Goal: Transaction & Acquisition: Purchase product/service

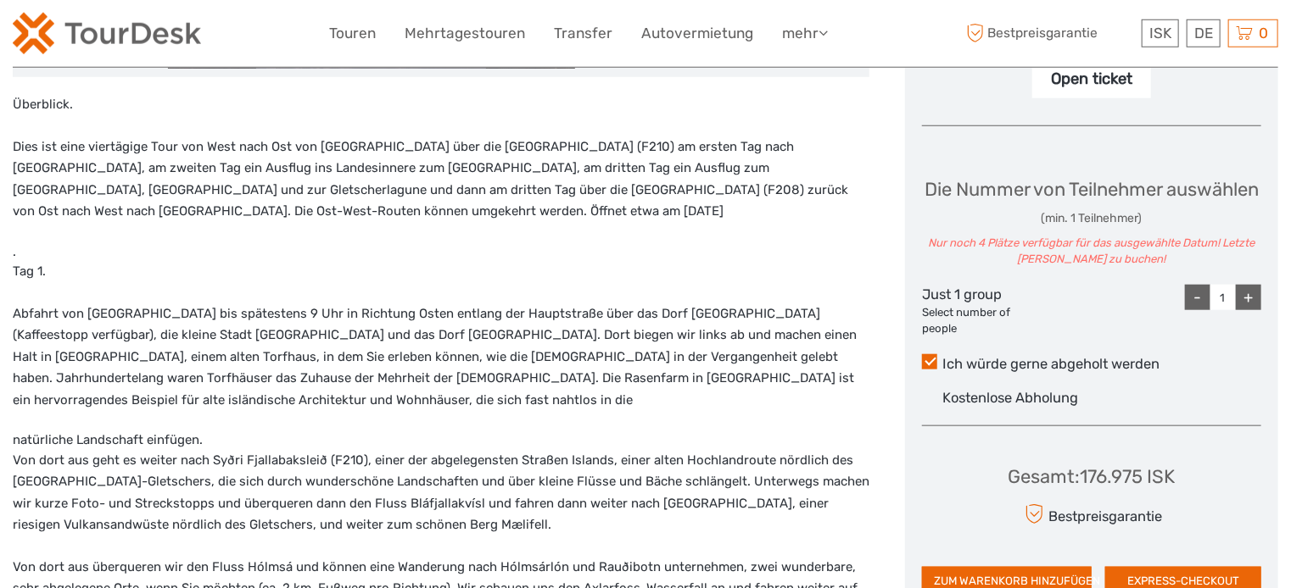
scroll to position [716, 0]
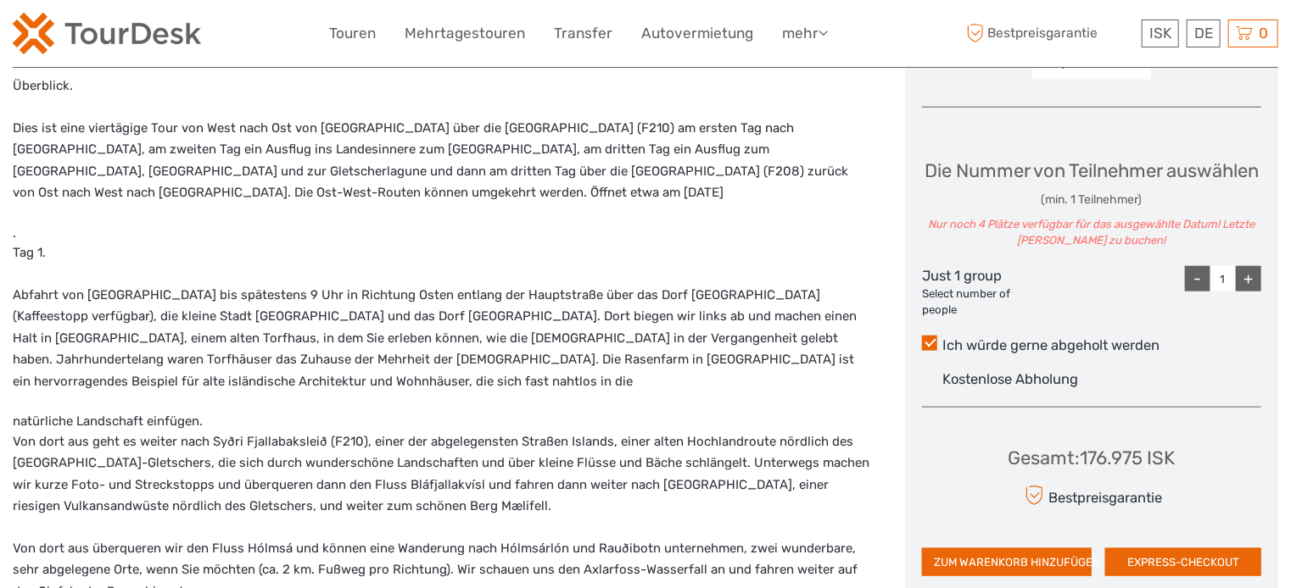
click at [1253, 271] on div "+" at bounding box center [1247, 278] width 25 height 25
click at [1192, 267] on div "-" at bounding box center [1197, 278] width 25 height 25
type input "1"
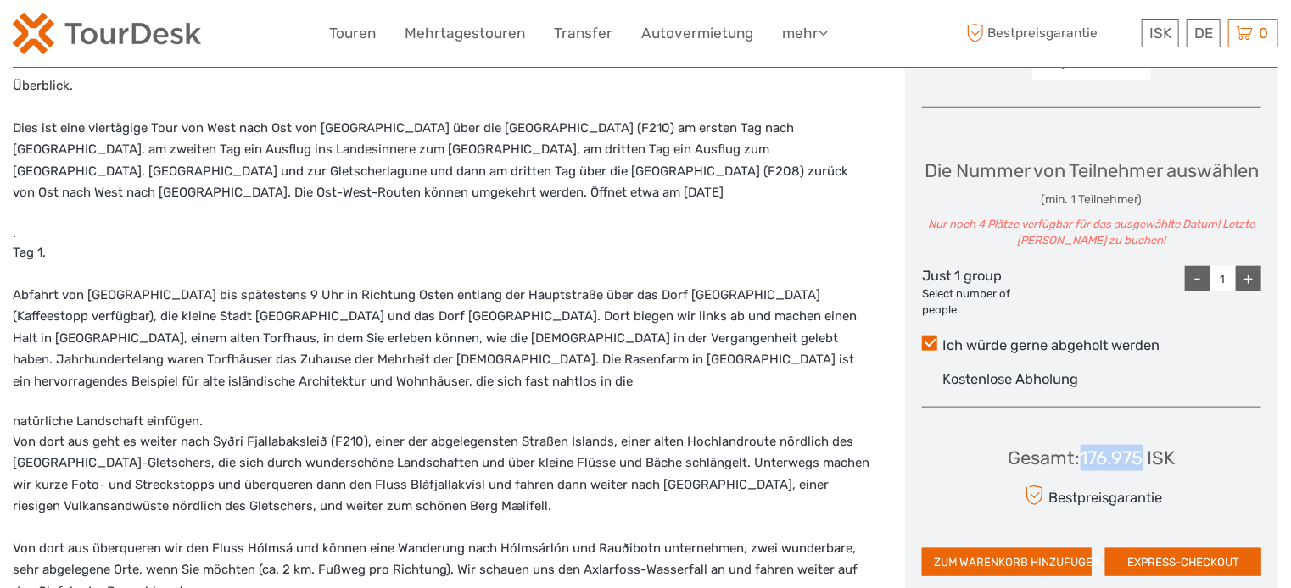
copy div "176.975"
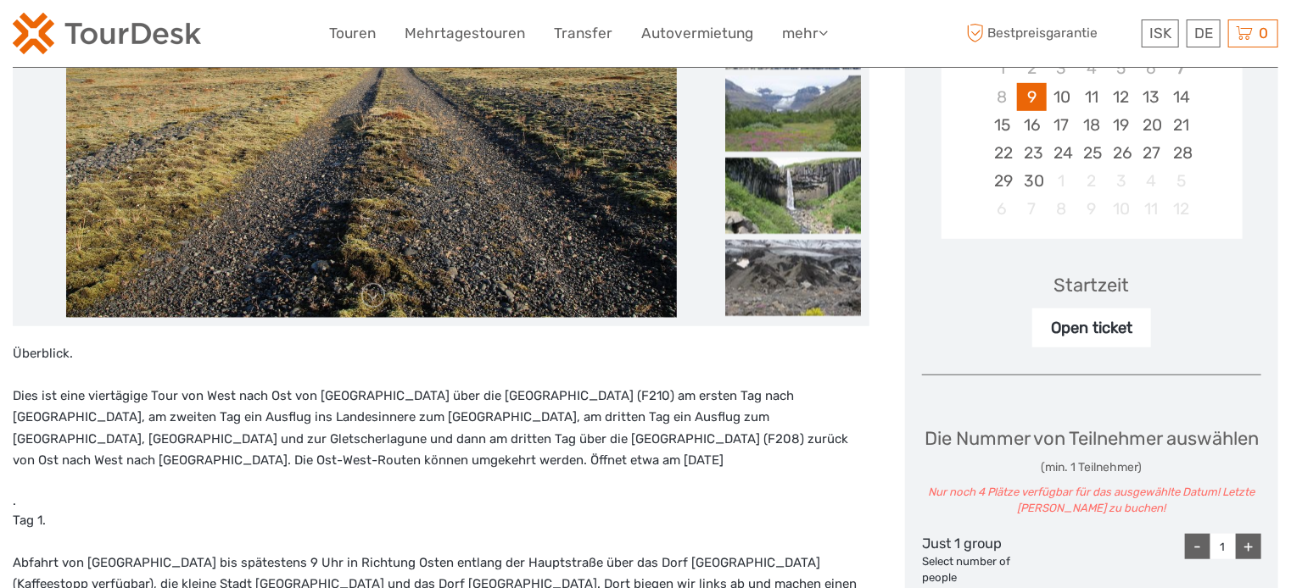
scroll to position [806, 0]
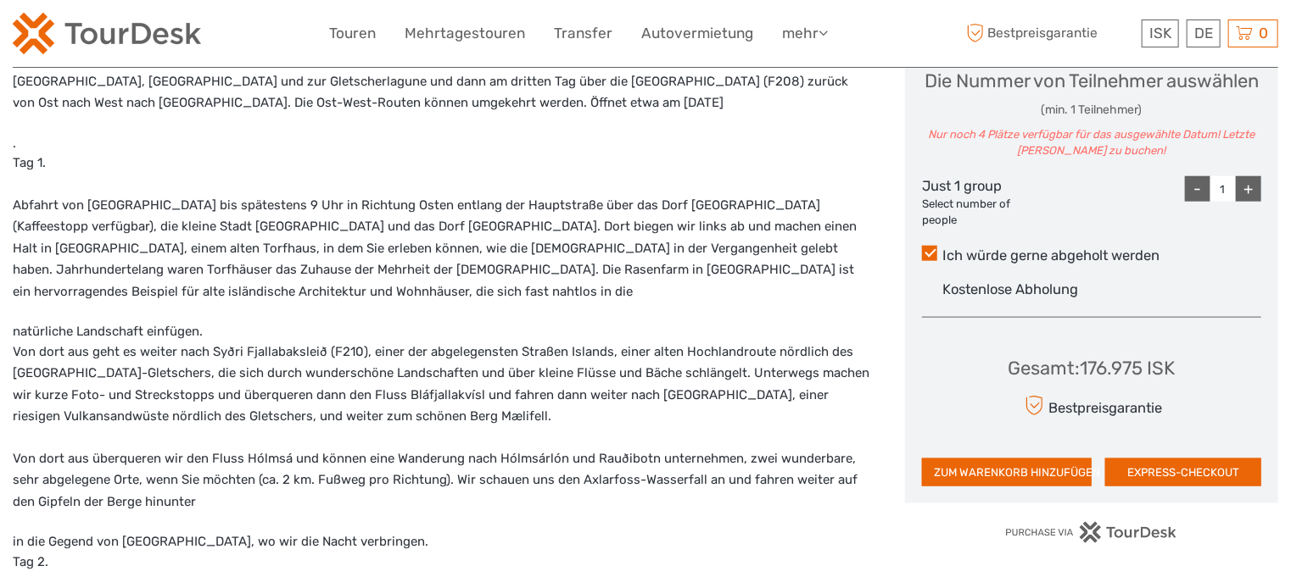
click at [866, 153] on p "Tag 1." at bounding box center [441, 164] width 856 height 22
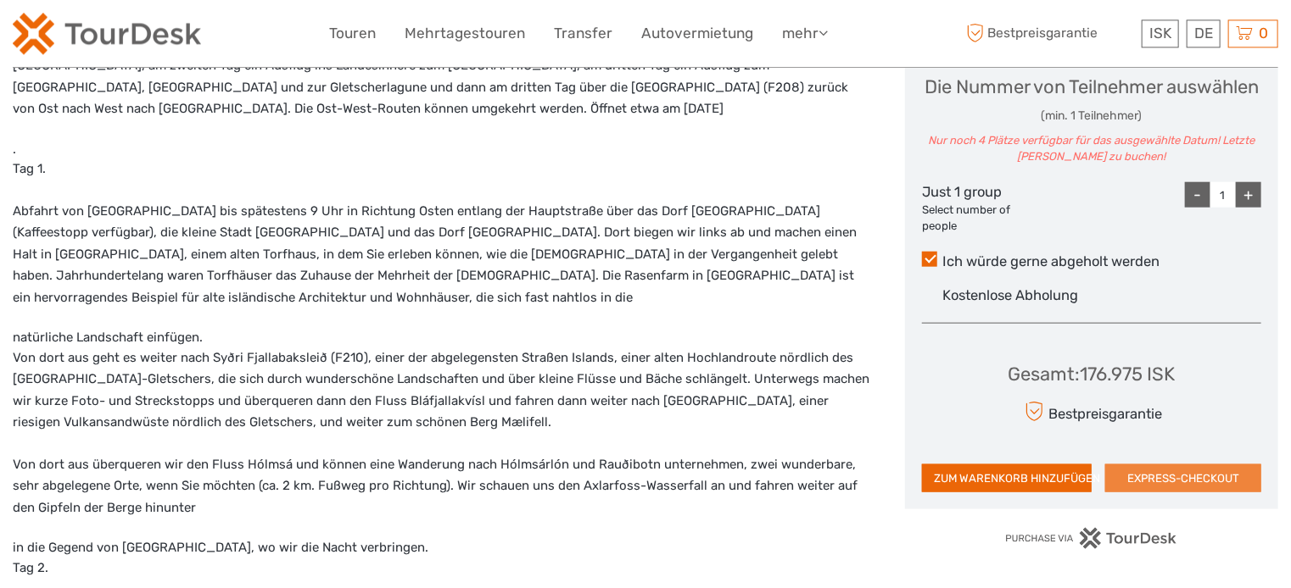
scroll to position [984, 0]
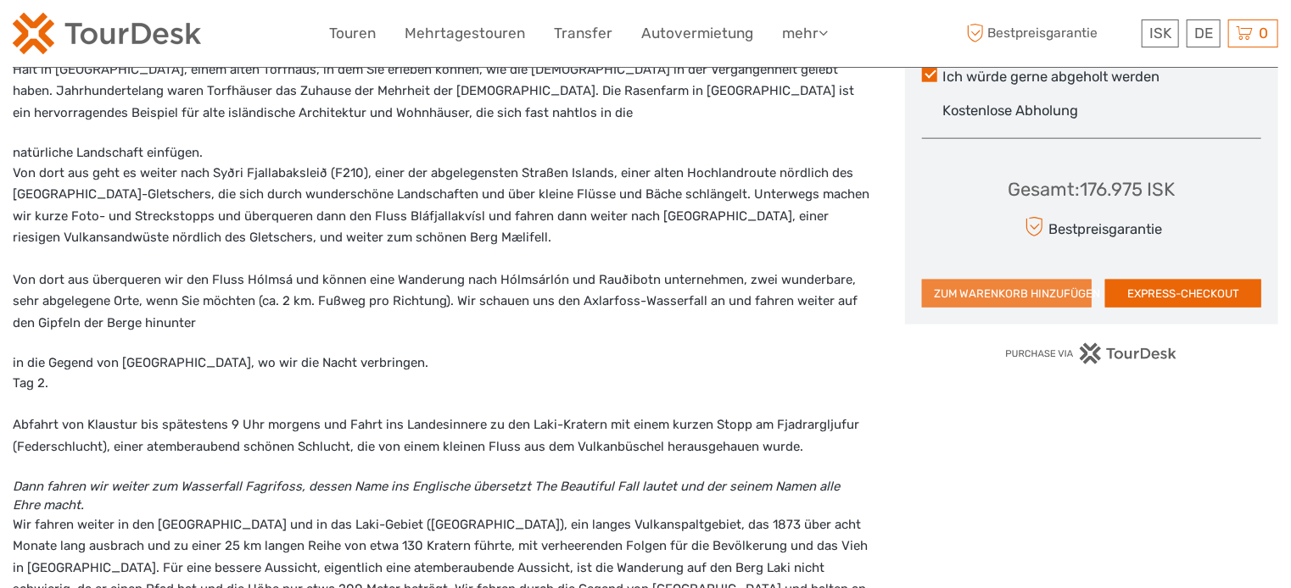
click at [1016, 284] on button "ZUM WARENKORB HINZUFÜGEN" at bounding box center [1007, 294] width 170 height 29
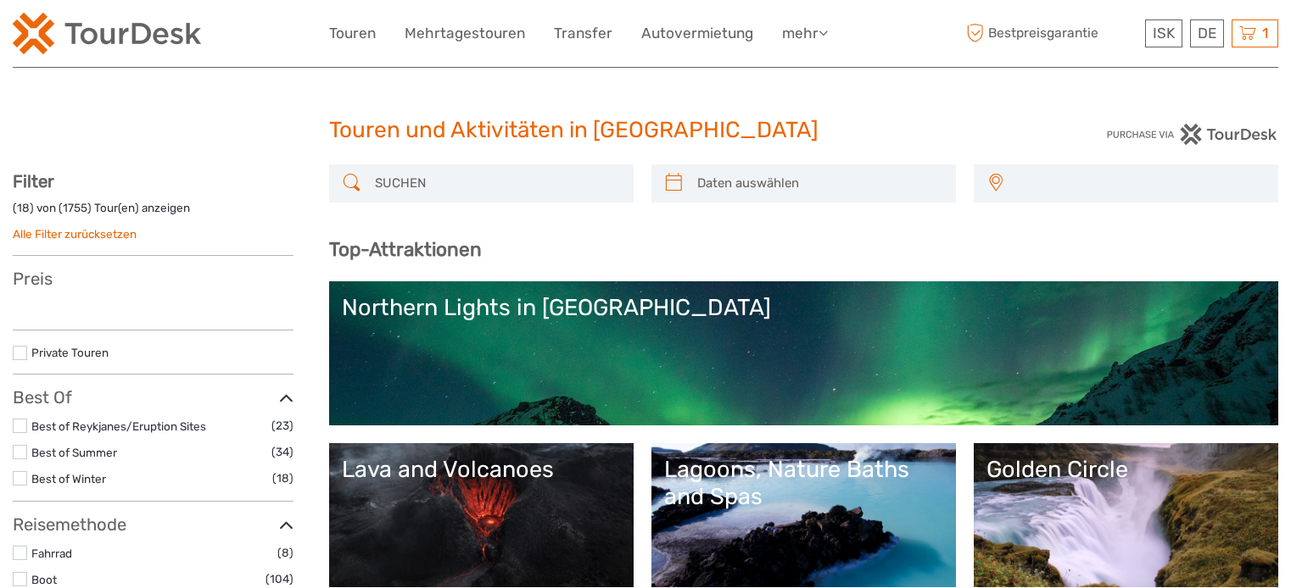
select select
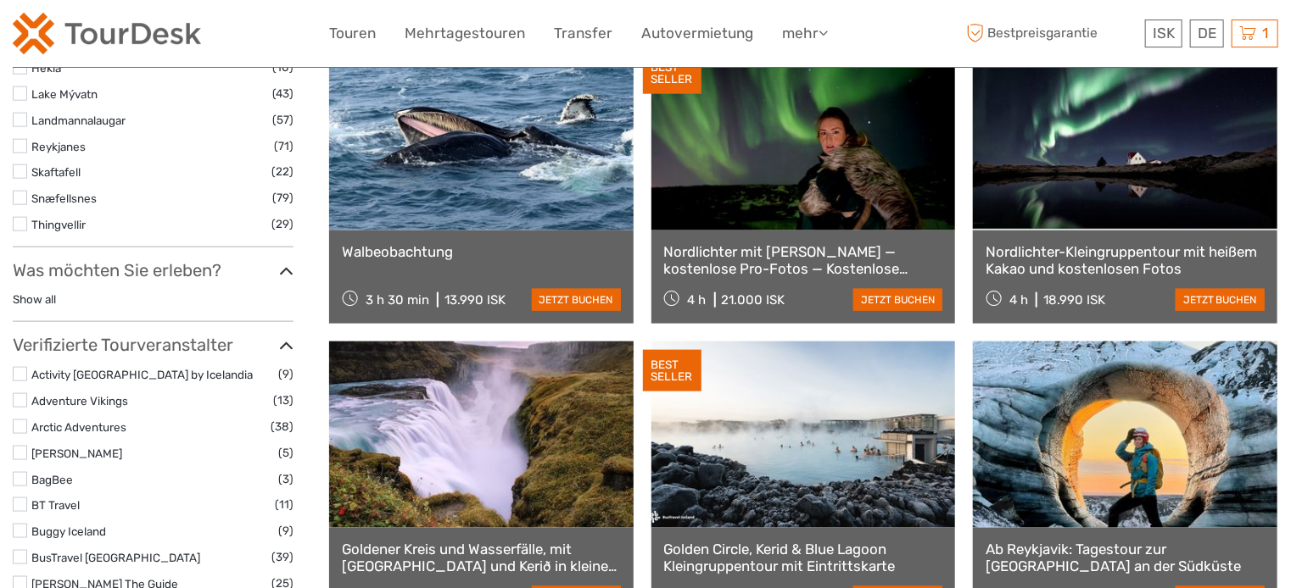
scroll to position [879, 0]
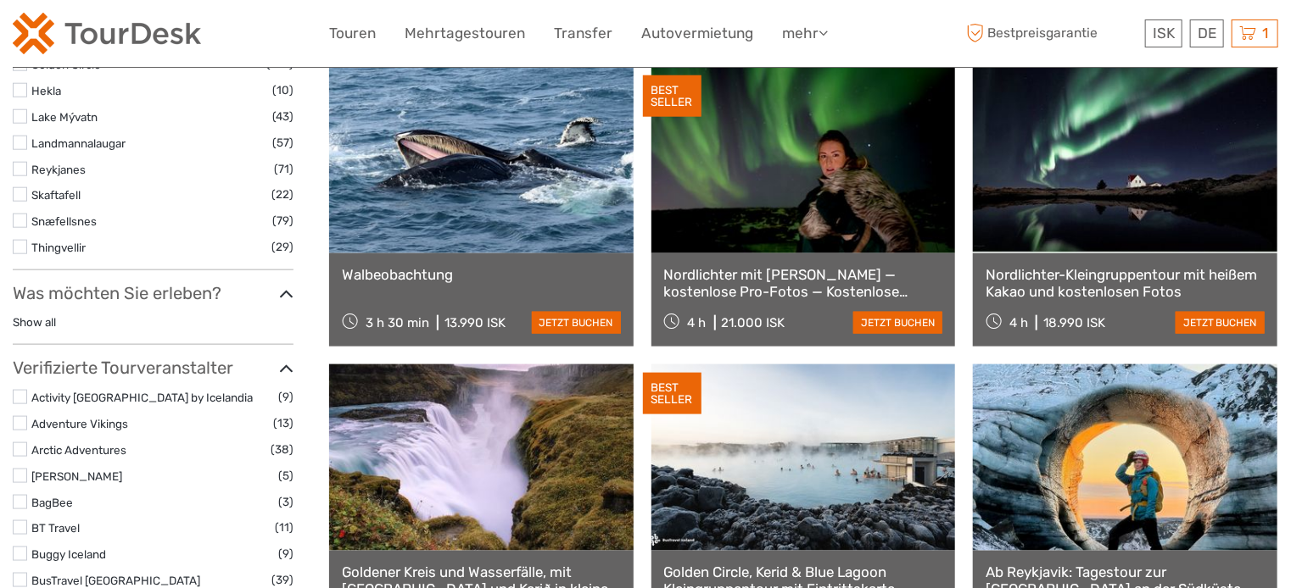
click at [287, 291] on icon at bounding box center [286, 294] width 14 height 23
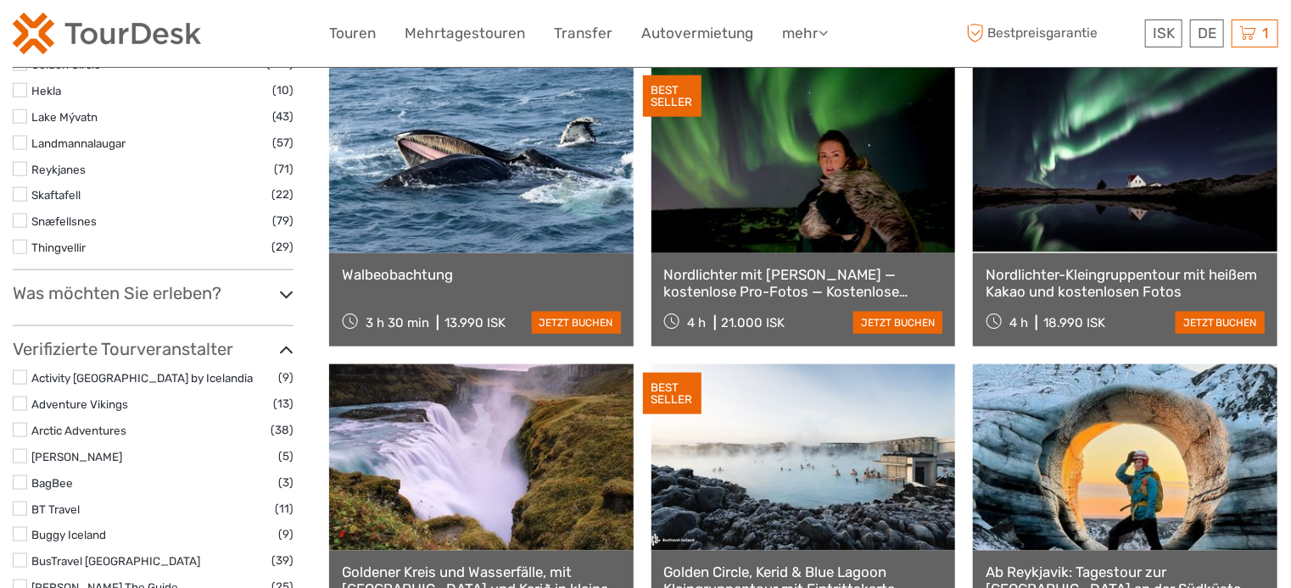
click at [287, 291] on icon at bounding box center [286, 294] width 14 height 23
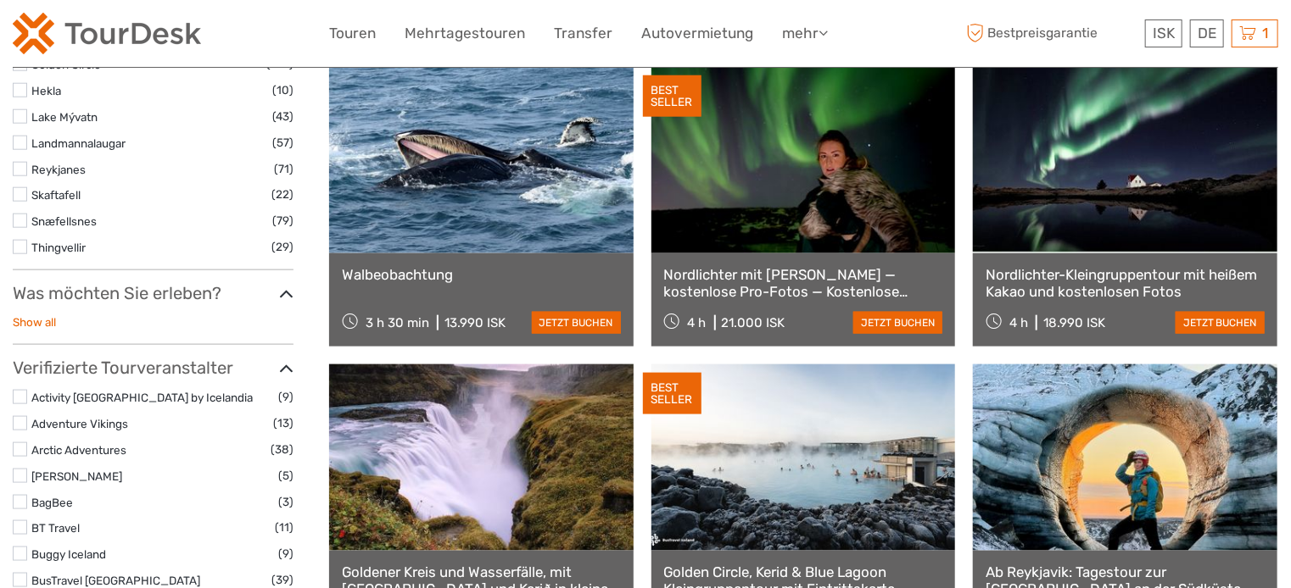
click at [50, 324] on link "Show all" at bounding box center [34, 322] width 43 height 14
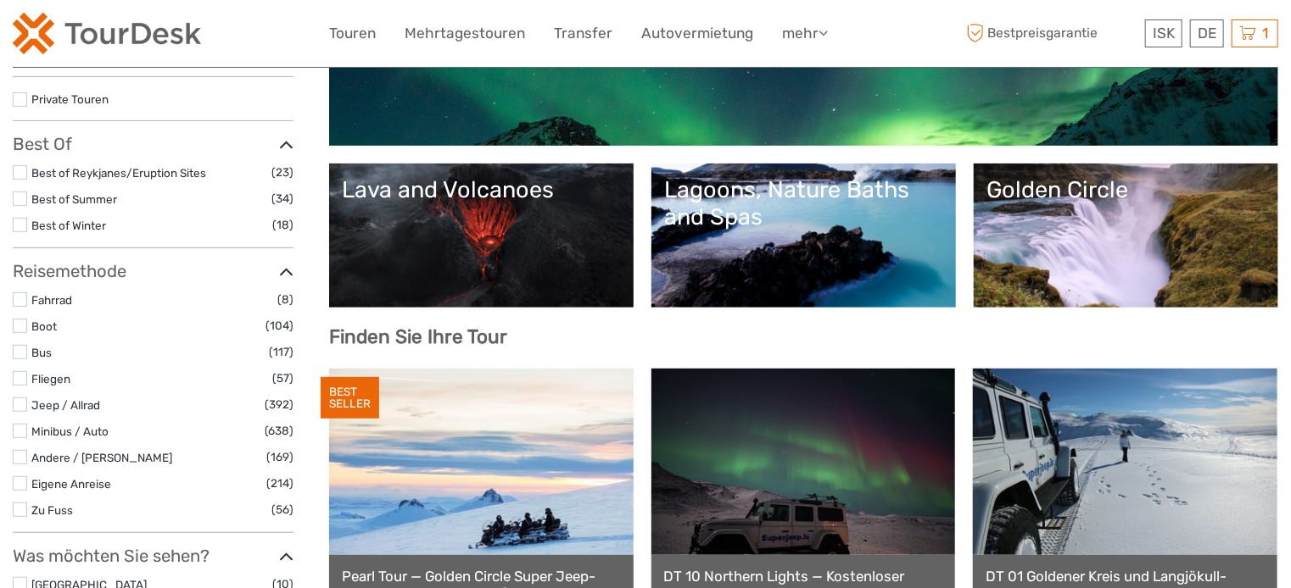
scroll to position [253, 0]
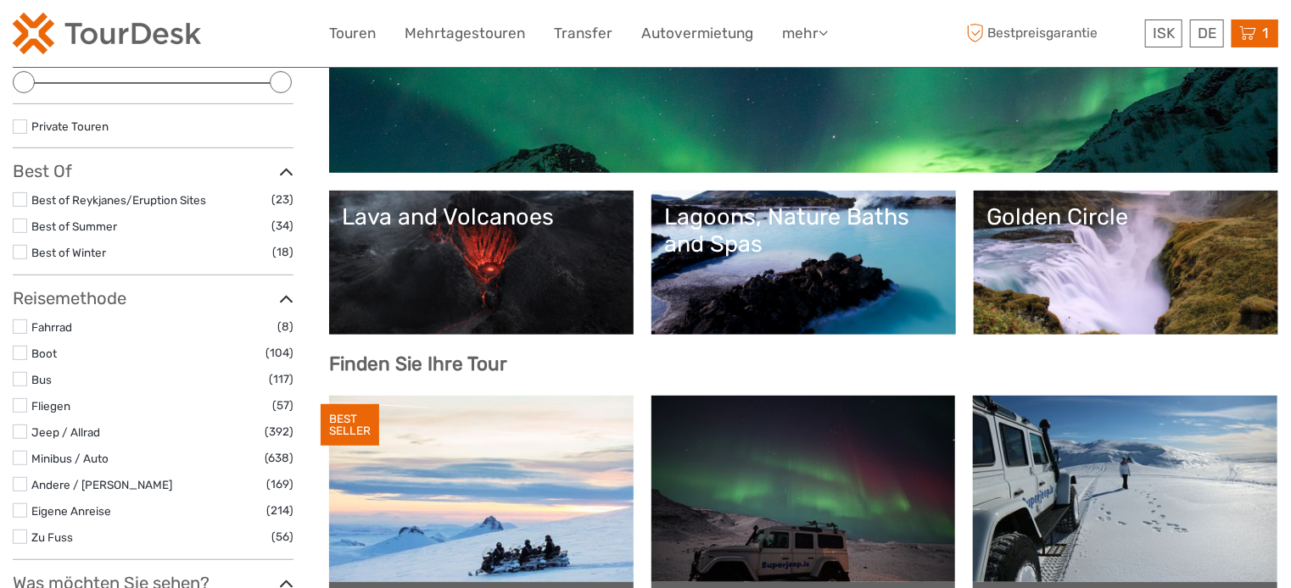
click at [1251, 32] on icon at bounding box center [1247, 33] width 17 height 21
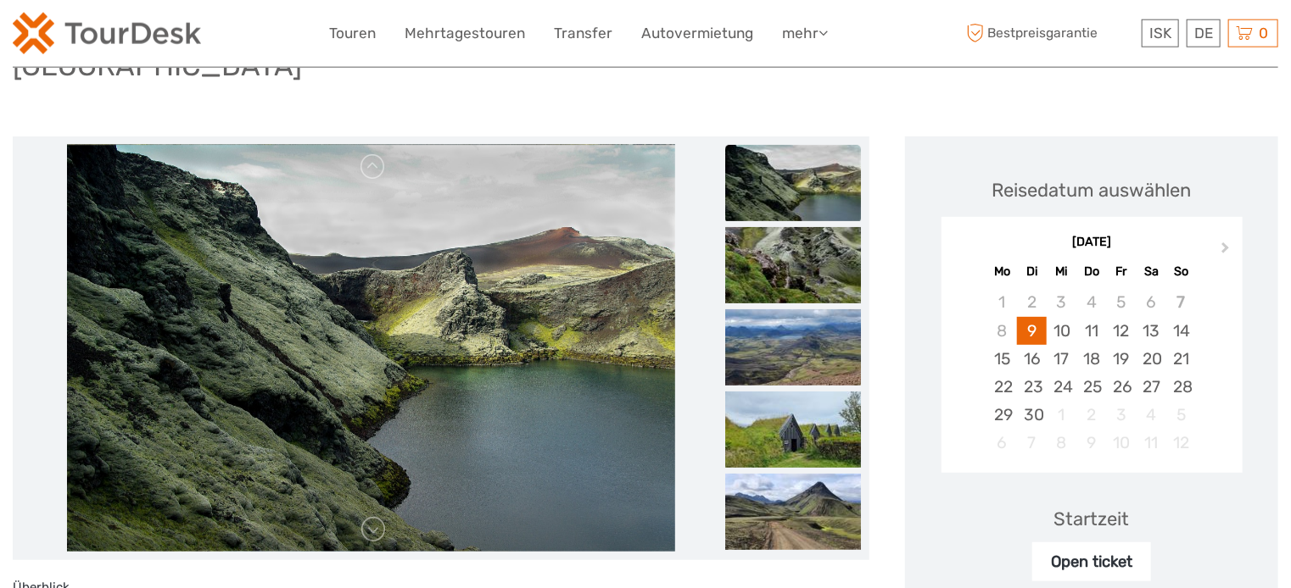
scroll to position [179, 0]
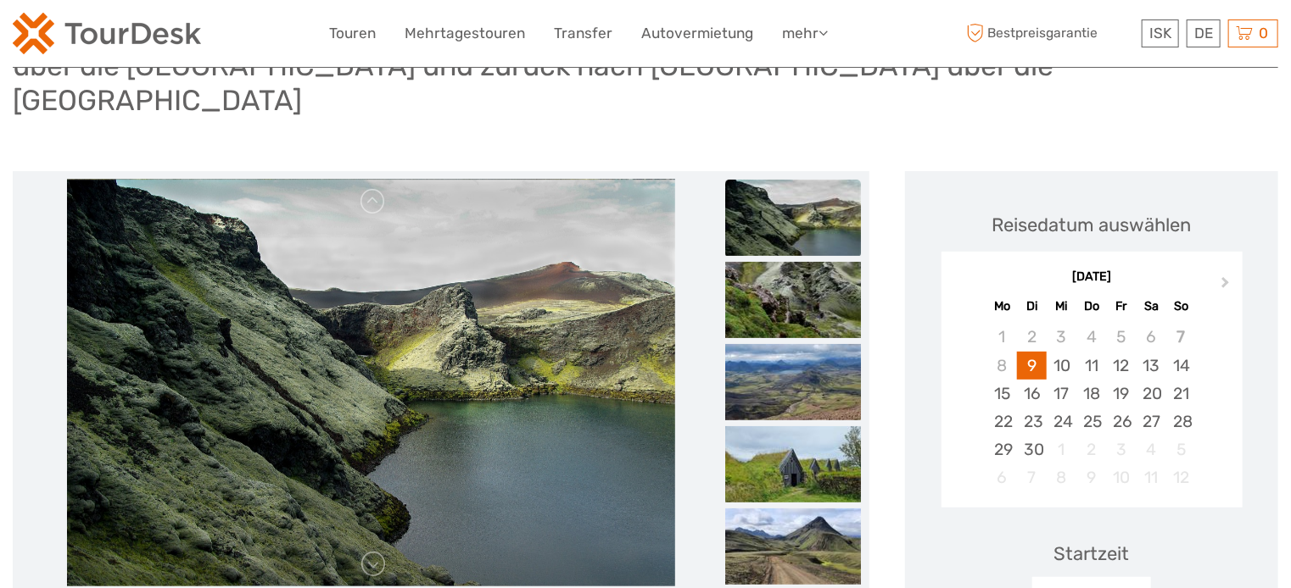
click at [785, 184] on img at bounding box center [793, 218] width 136 height 76
click at [789, 274] on img at bounding box center [793, 300] width 136 height 76
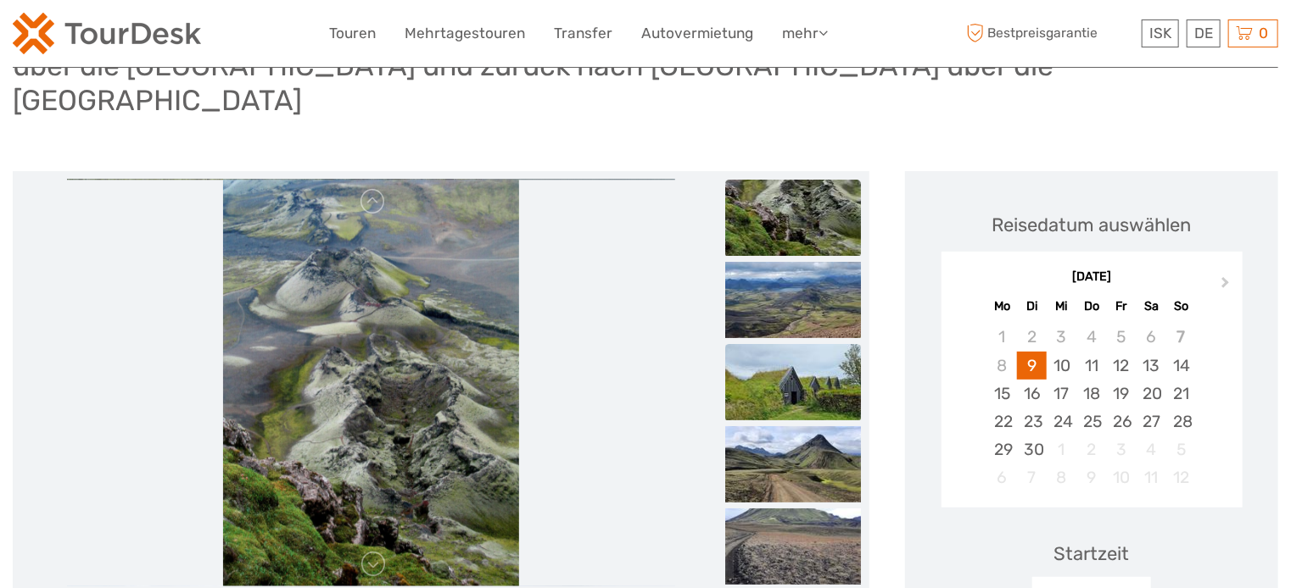
click at [799, 344] on img at bounding box center [793, 382] width 136 height 76
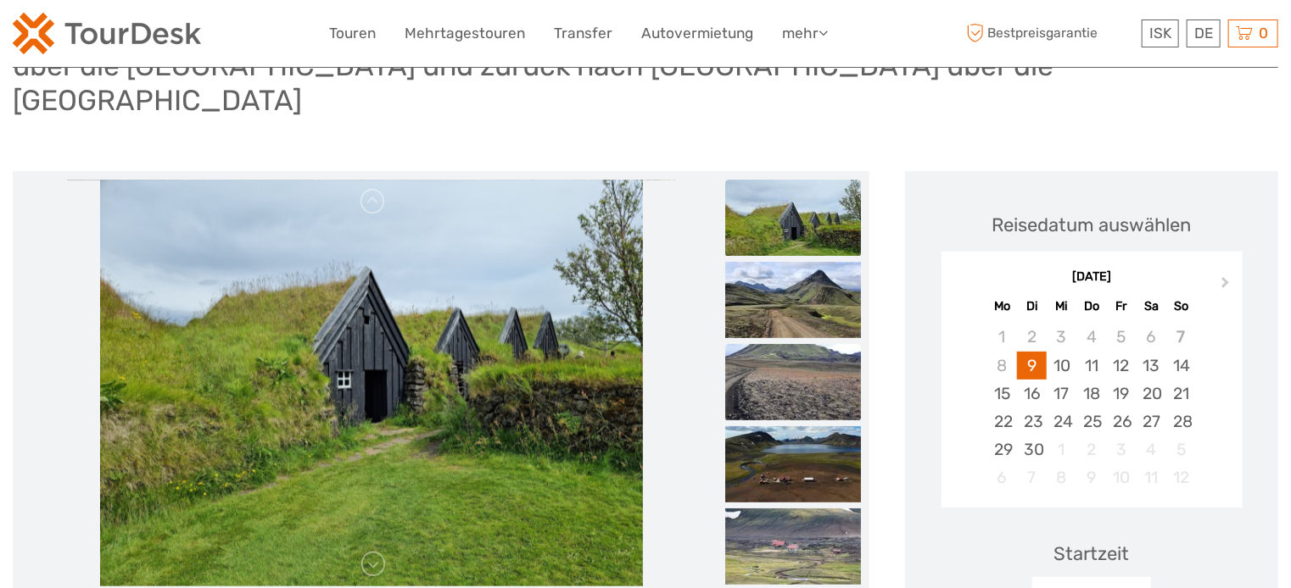
click at [789, 344] on img at bounding box center [793, 382] width 136 height 76
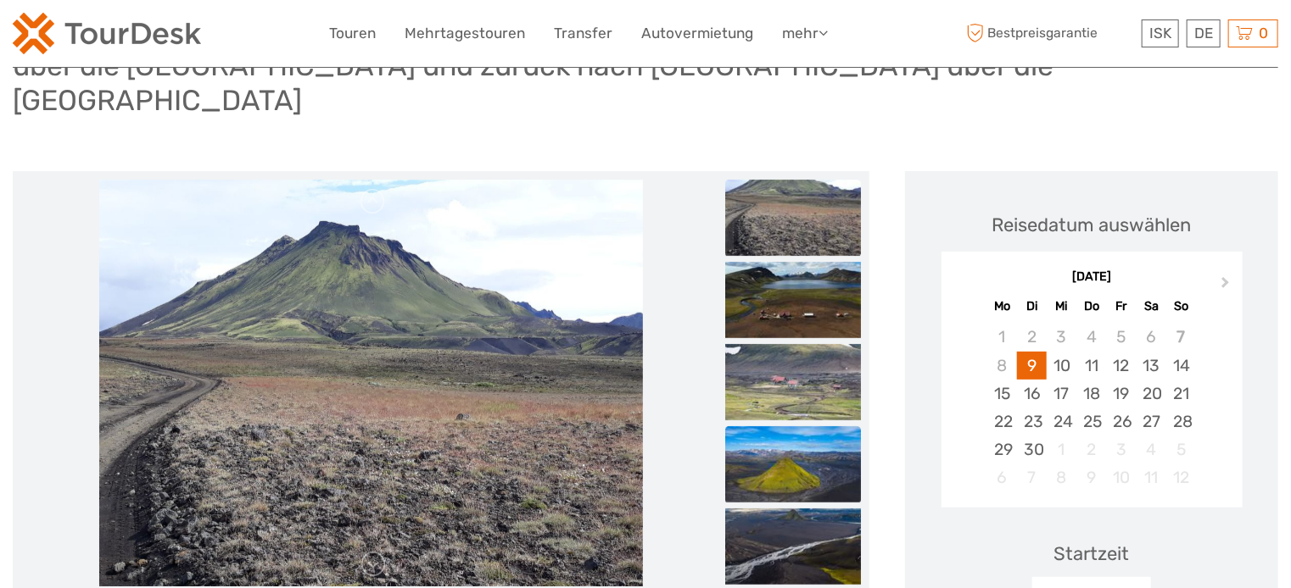
click at [799, 427] on img at bounding box center [793, 465] width 136 height 76
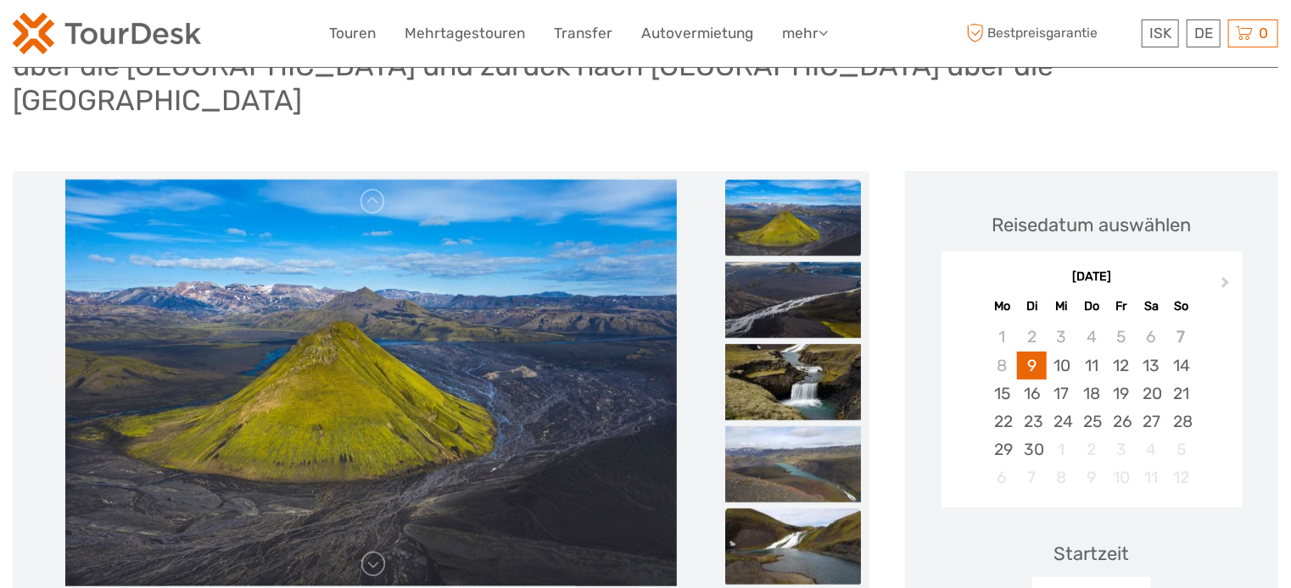
click at [790, 509] on img at bounding box center [793, 547] width 136 height 76
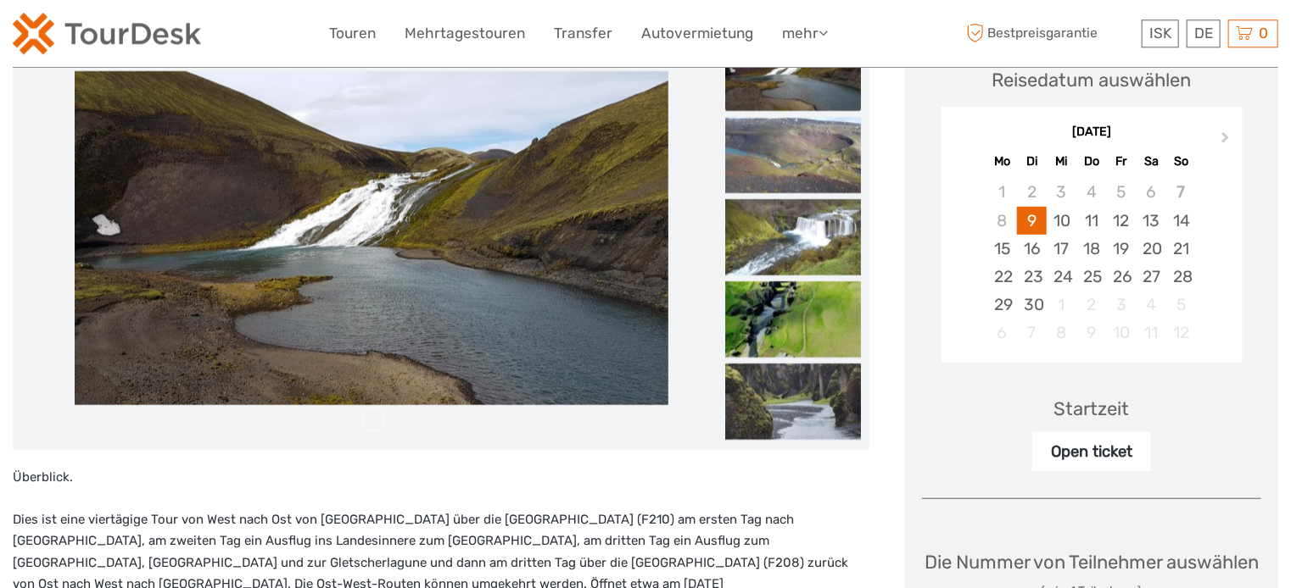
scroll to position [358, 0]
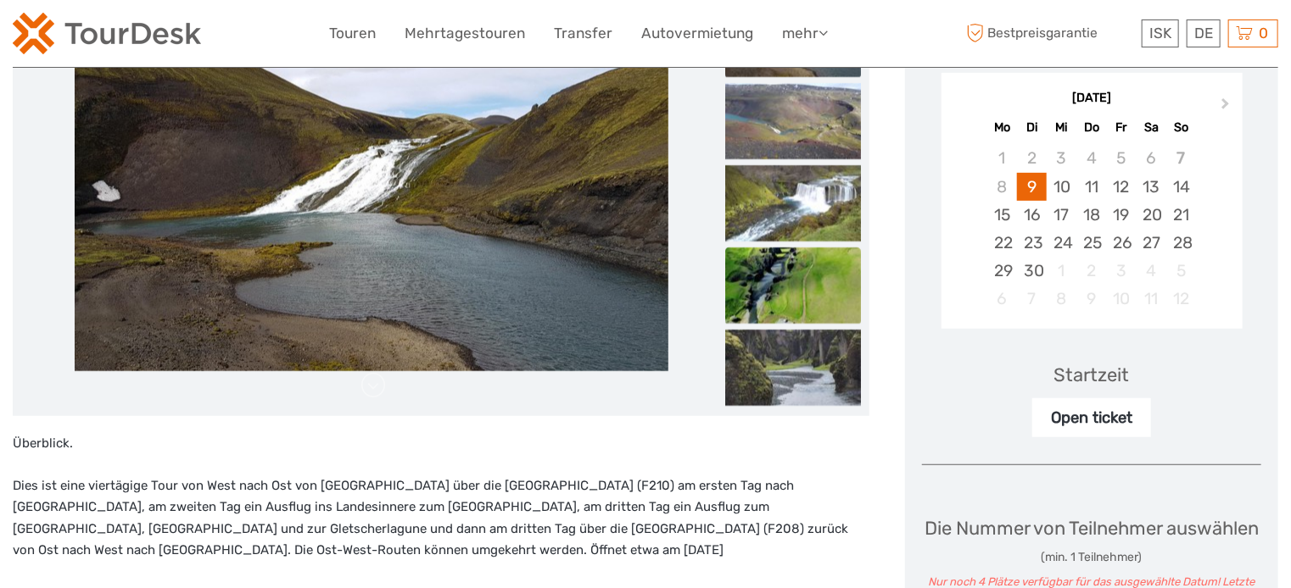
click at [833, 256] on img at bounding box center [793, 286] width 136 height 76
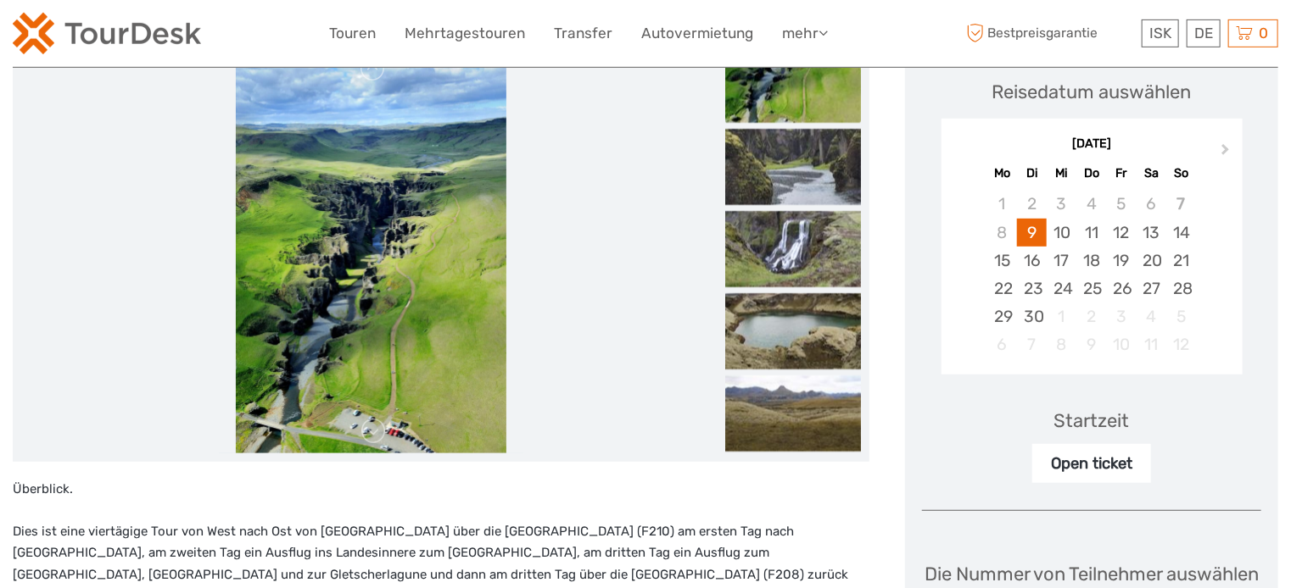
scroll to position [268, 0]
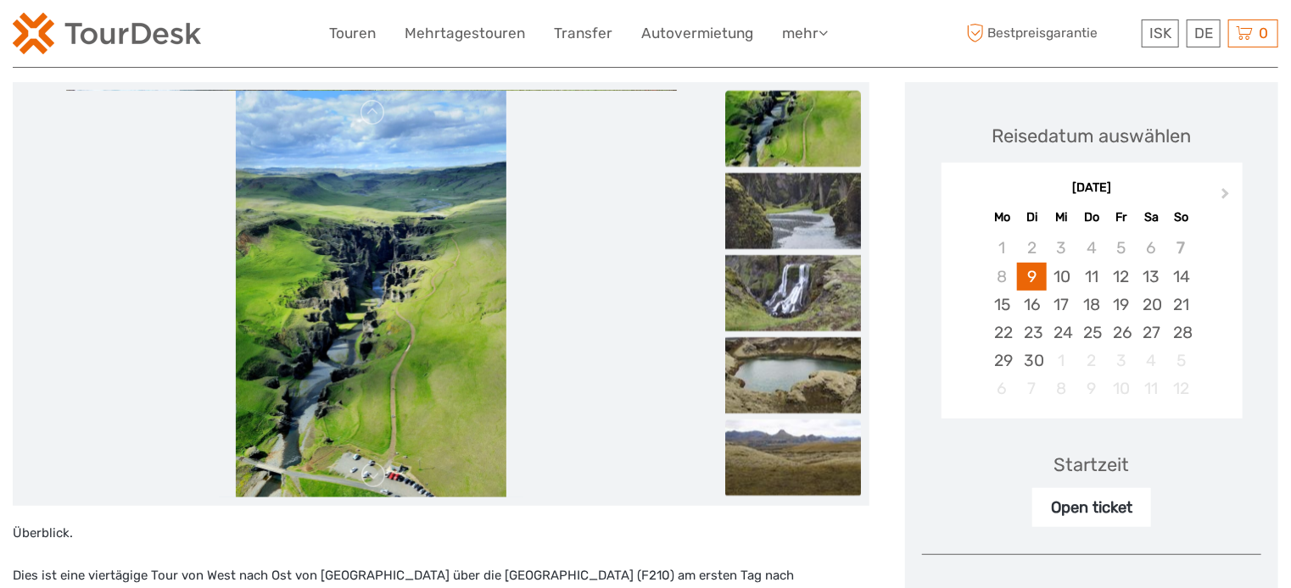
click at [822, 437] on img at bounding box center [793, 458] width 136 height 76
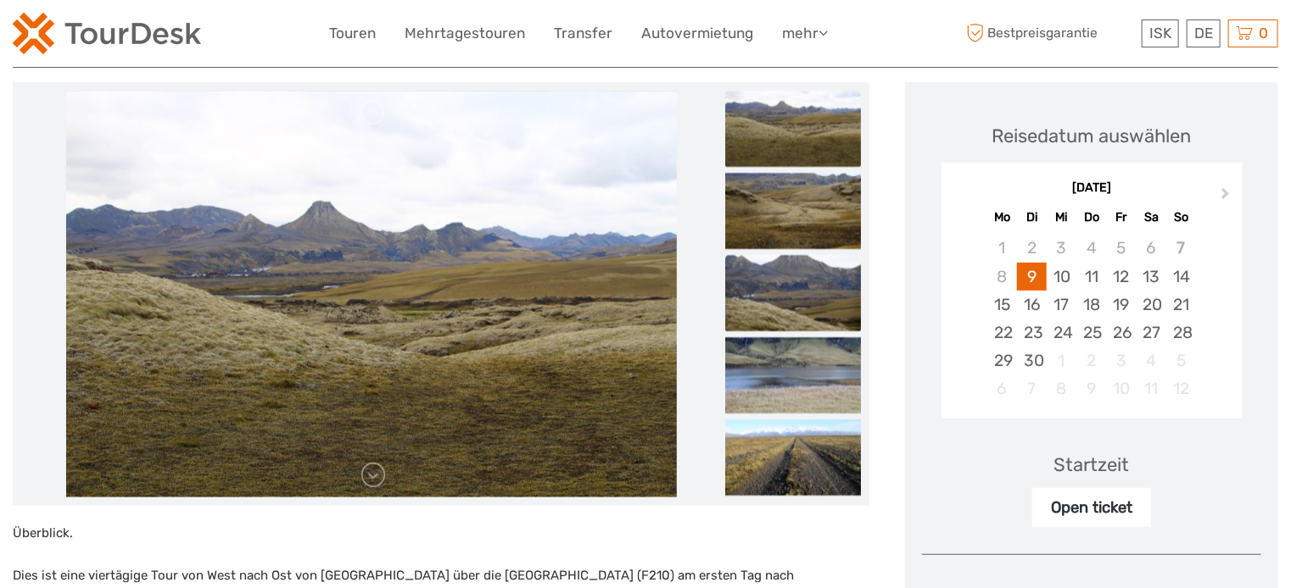
click at [805, 259] on img at bounding box center [793, 293] width 136 height 76
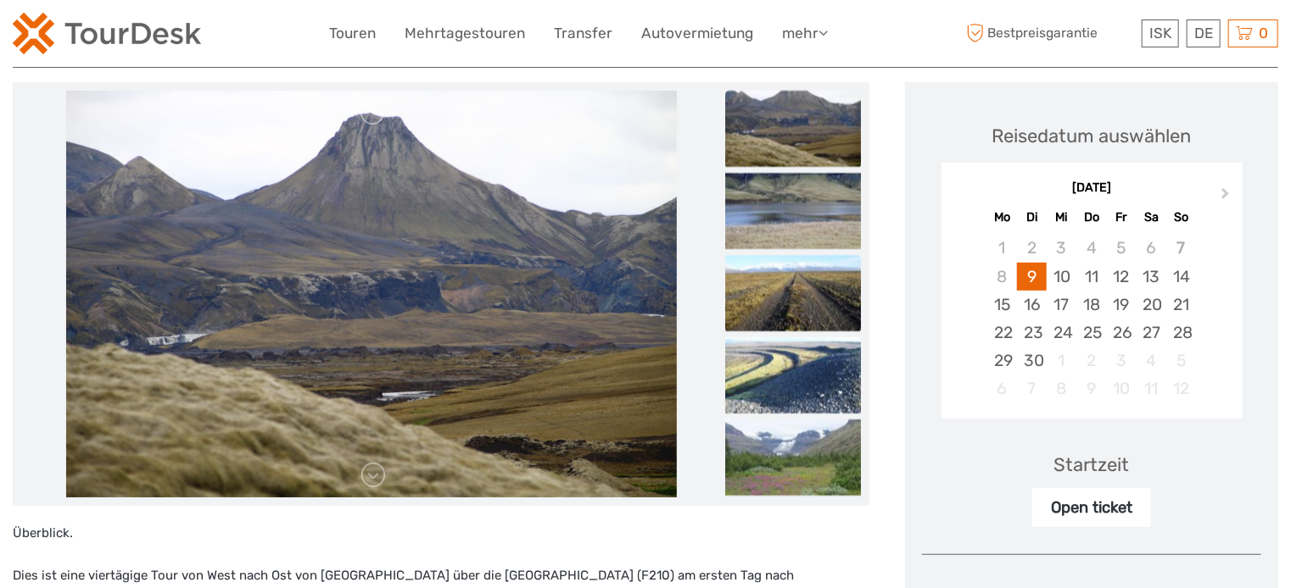
click at [790, 288] on img at bounding box center [793, 293] width 136 height 76
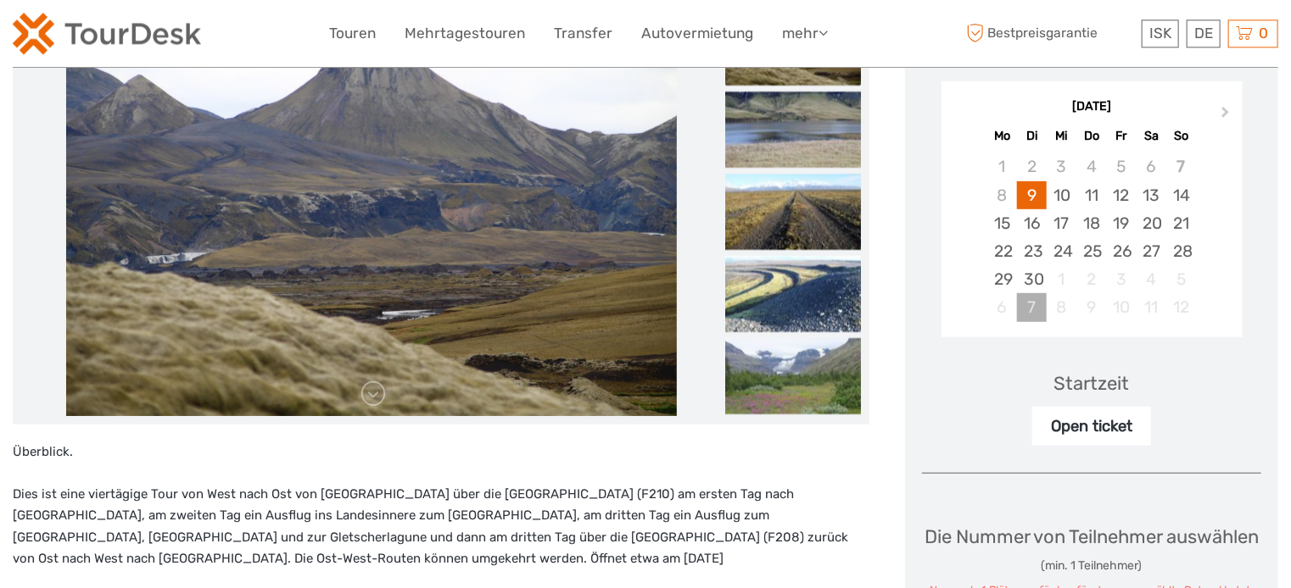
scroll to position [358, 0]
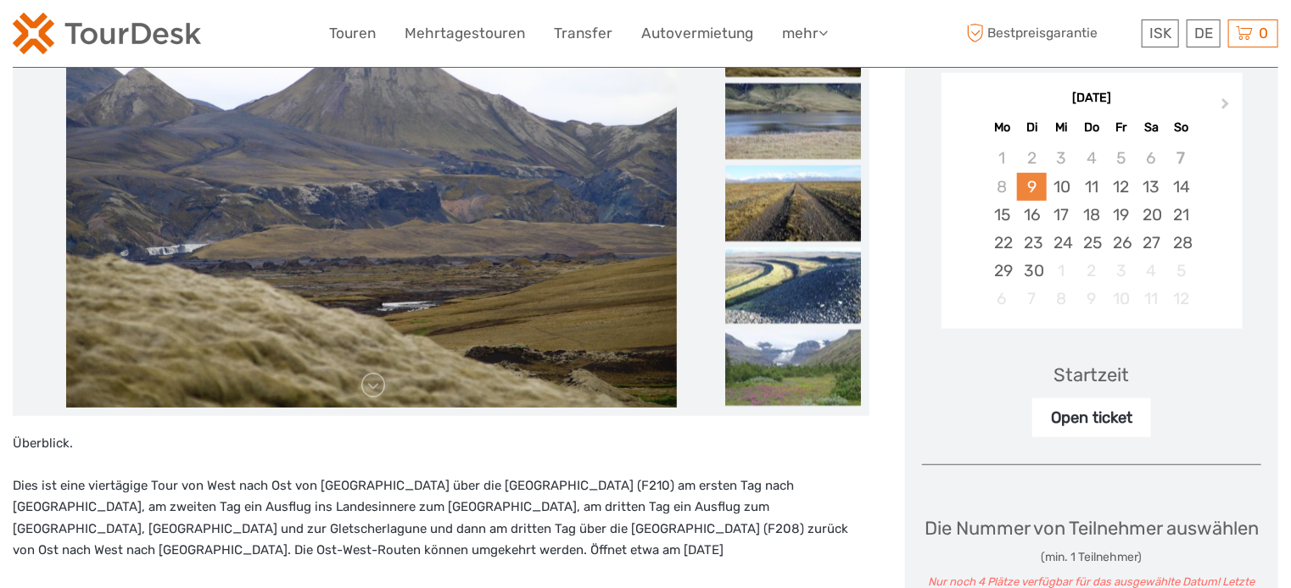
click at [1036, 173] on div "9" at bounding box center [1032, 187] width 30 height 28
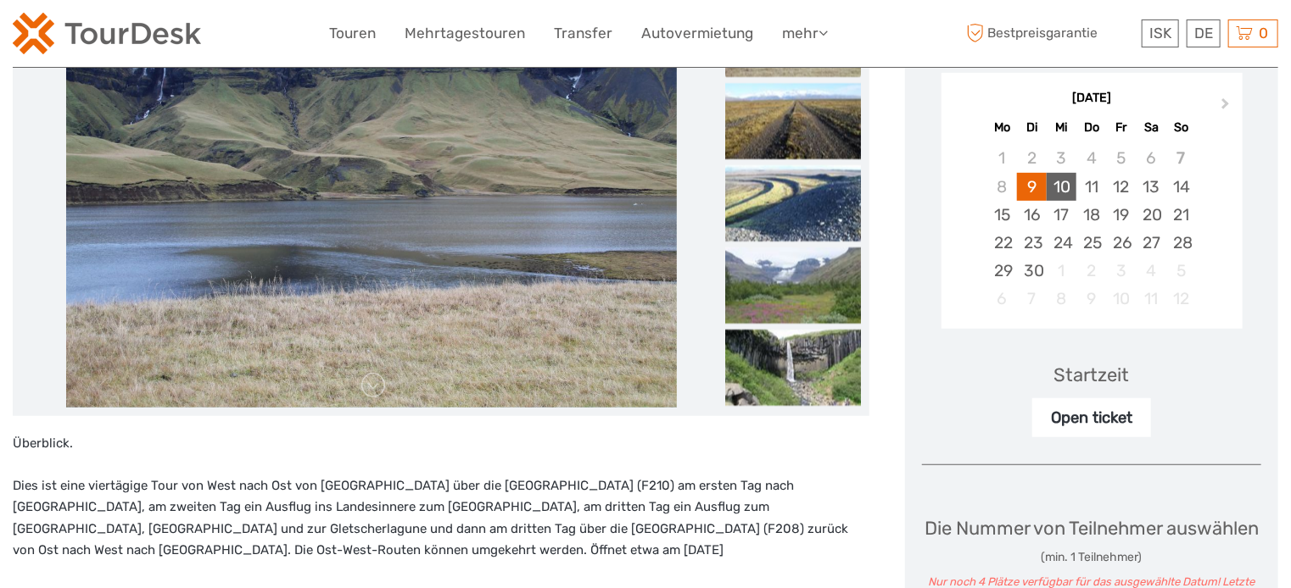
click at [1063, 173] on div "10" at bounding box center [1061, 187] width 30 height 28
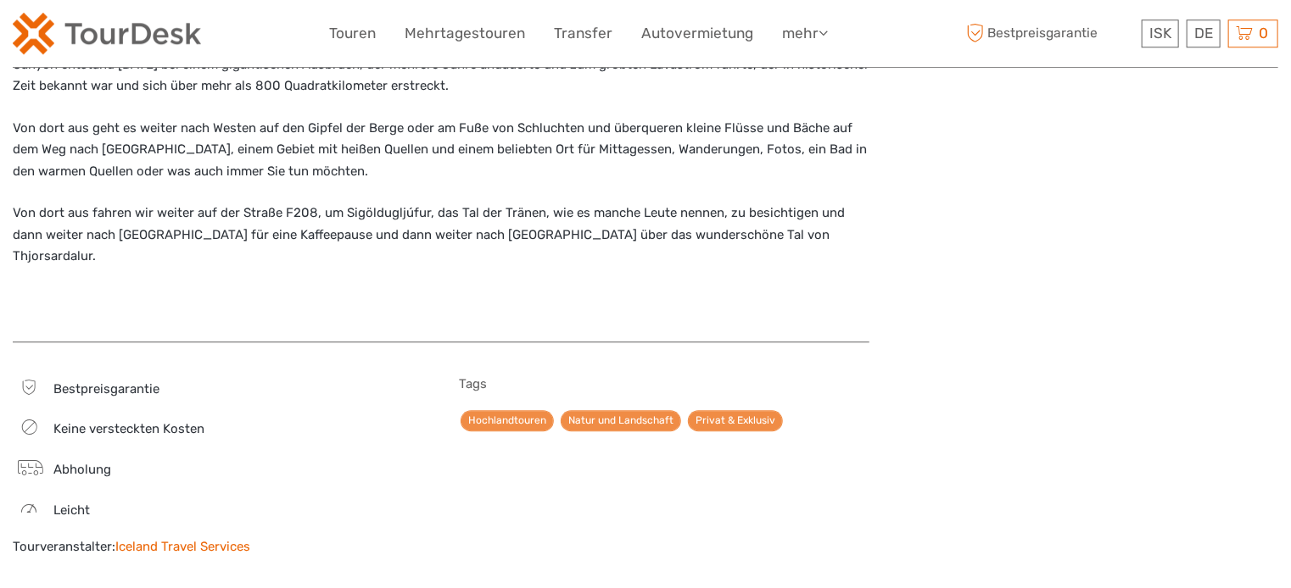
scroll to position [2149, 0]
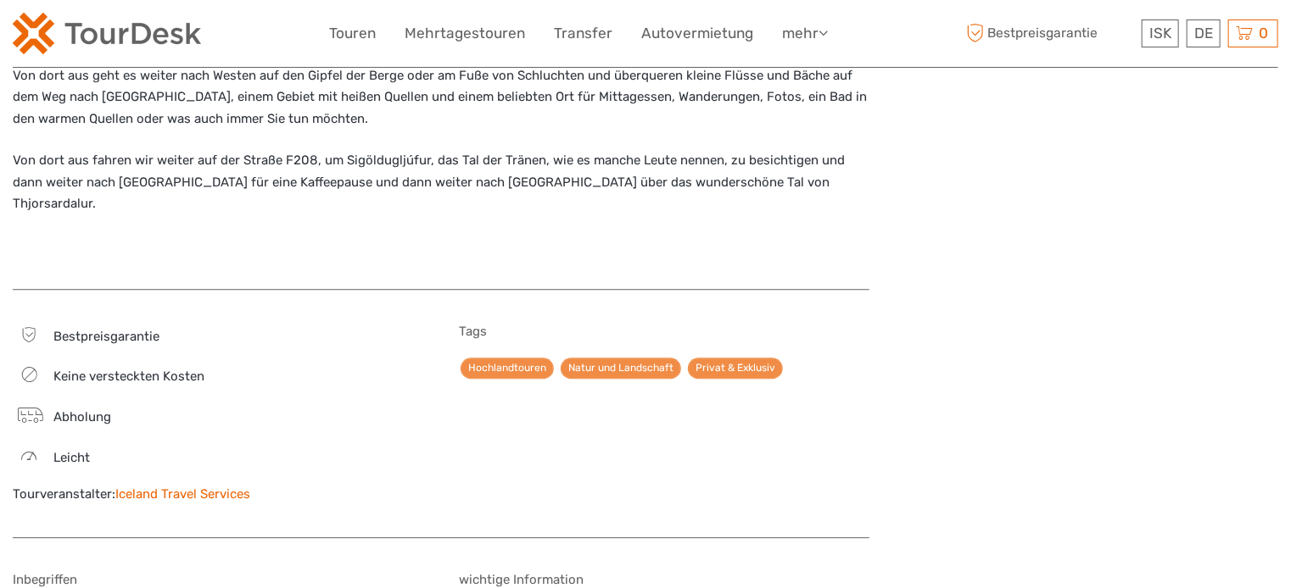
click at [205, 487] on link "Iceland Travel Services" at bounding box center [182, 494] width 135 height 15
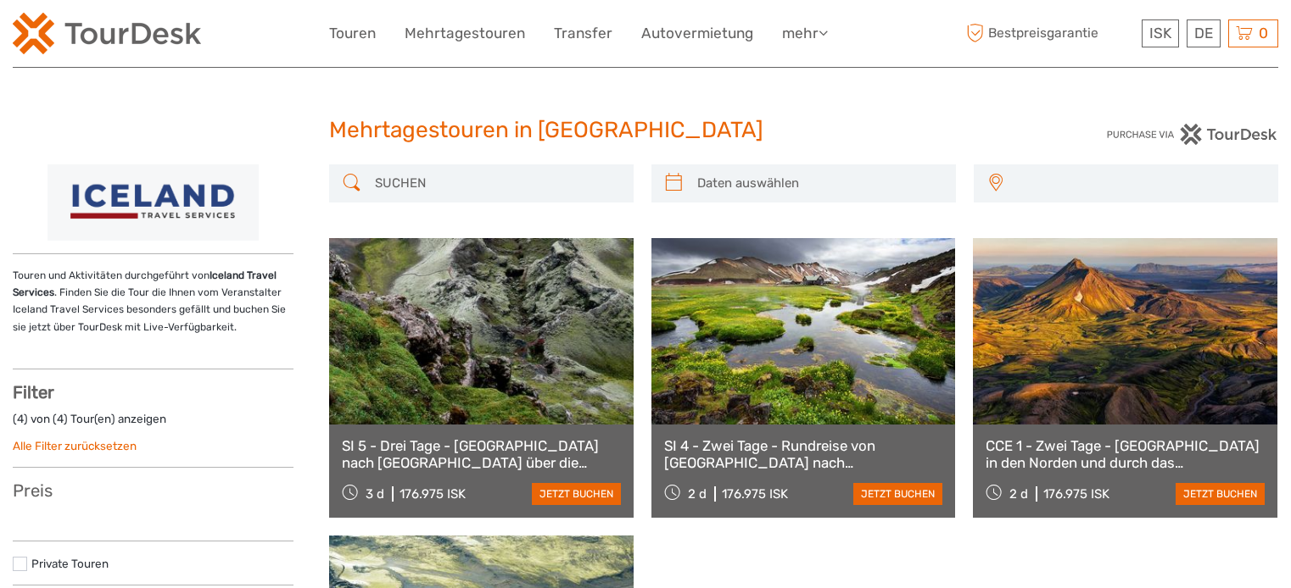
select select
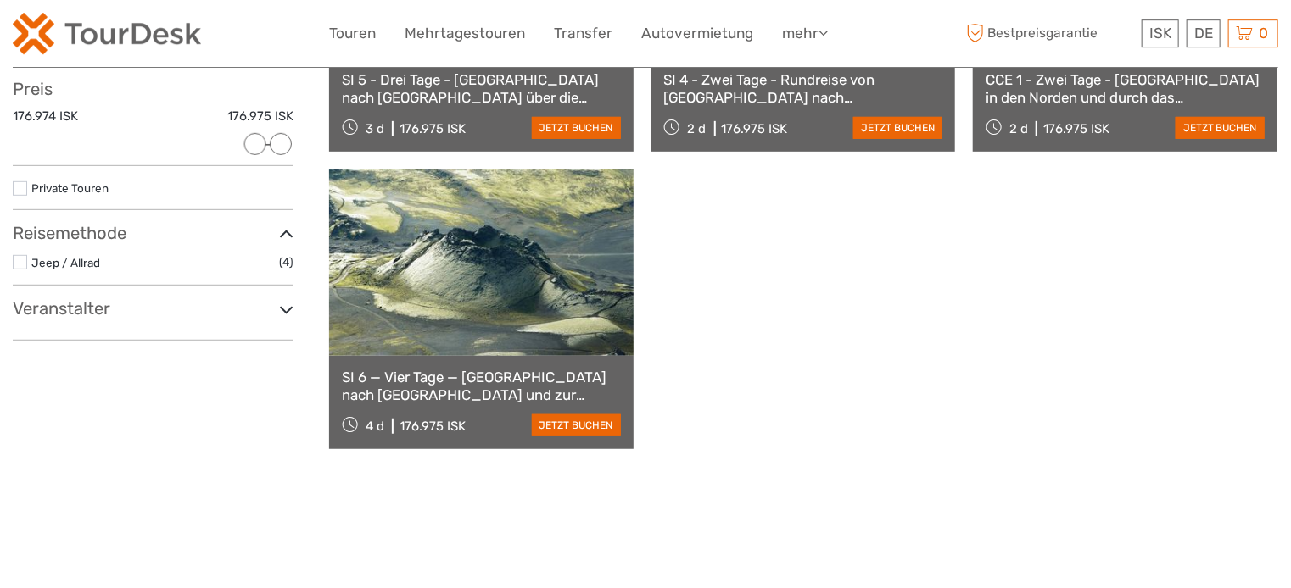
scroll to position [448, 0]
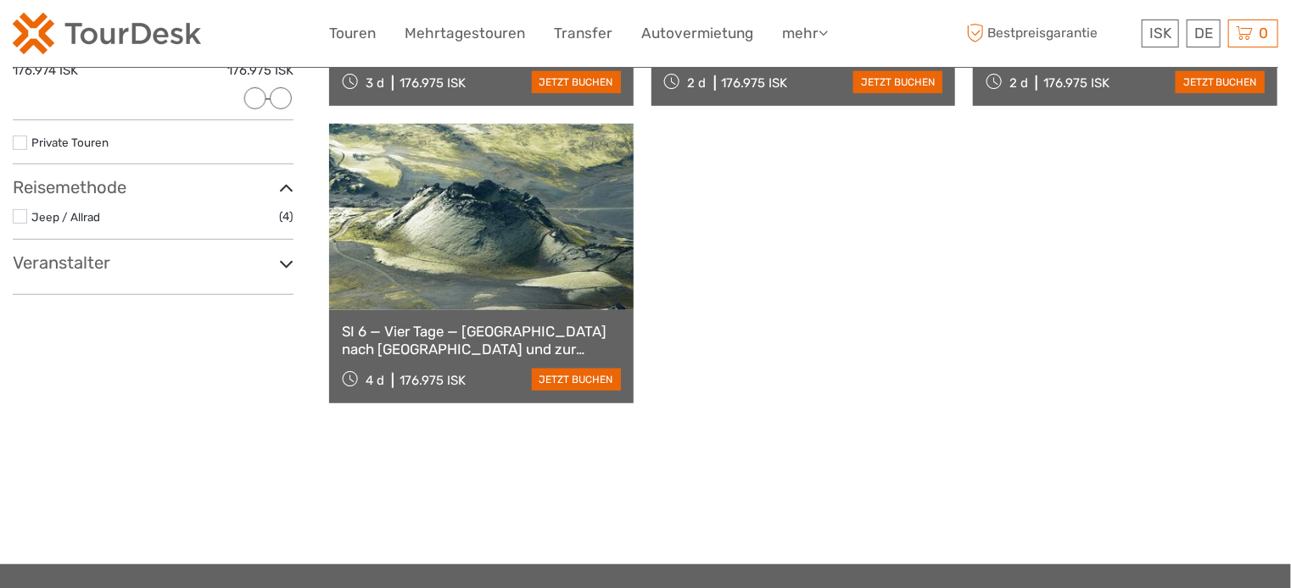
click at [119, 266] on h3 "Veranstalter" at bounding box center [153, 263] width 281 height 20
click at [494, 242] on link at bounding box center [481, 217] width 304 height 187
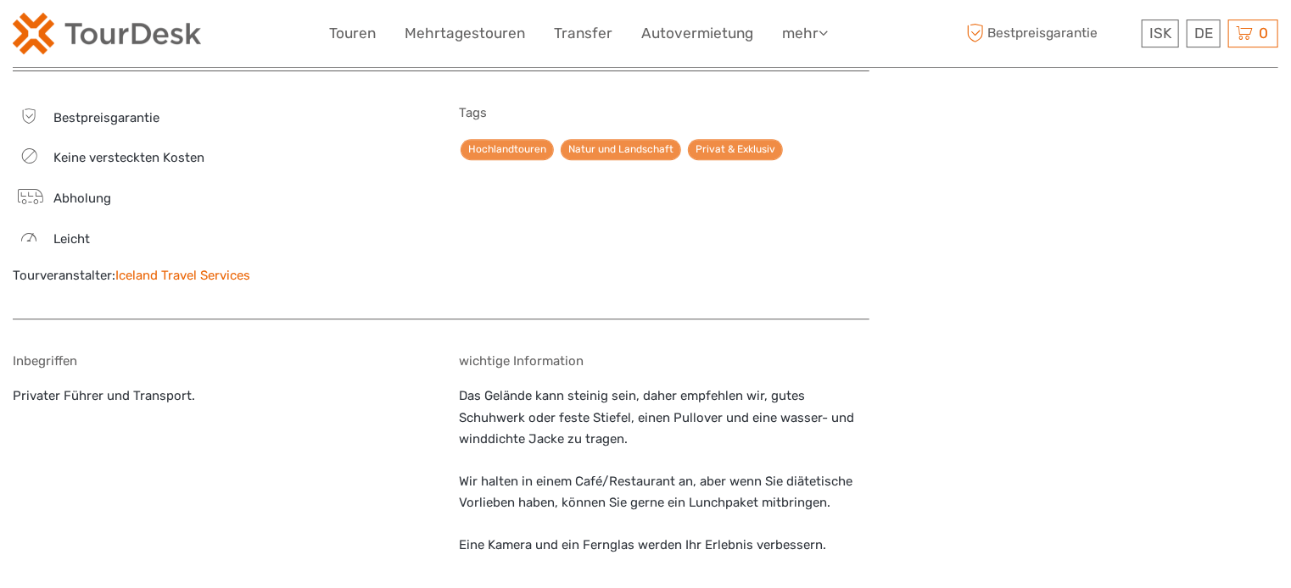
scroll to position [2328, 0]
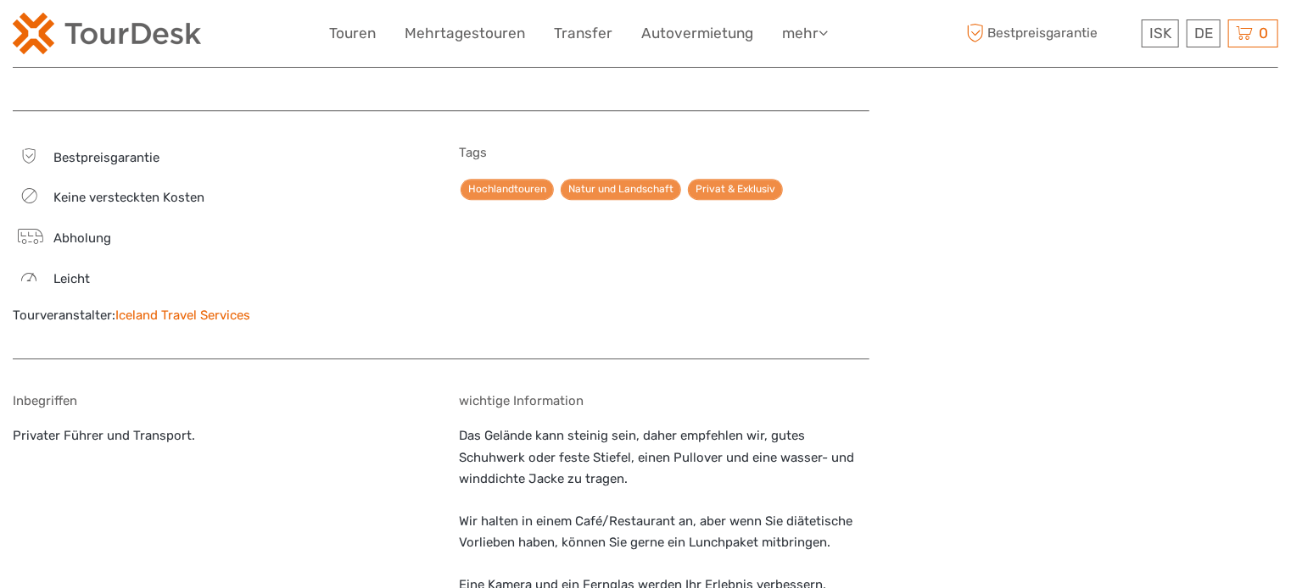
click at [194, 308] on link "Iceland Travel Services" at bounding box center [182, 315] width 135 height 15
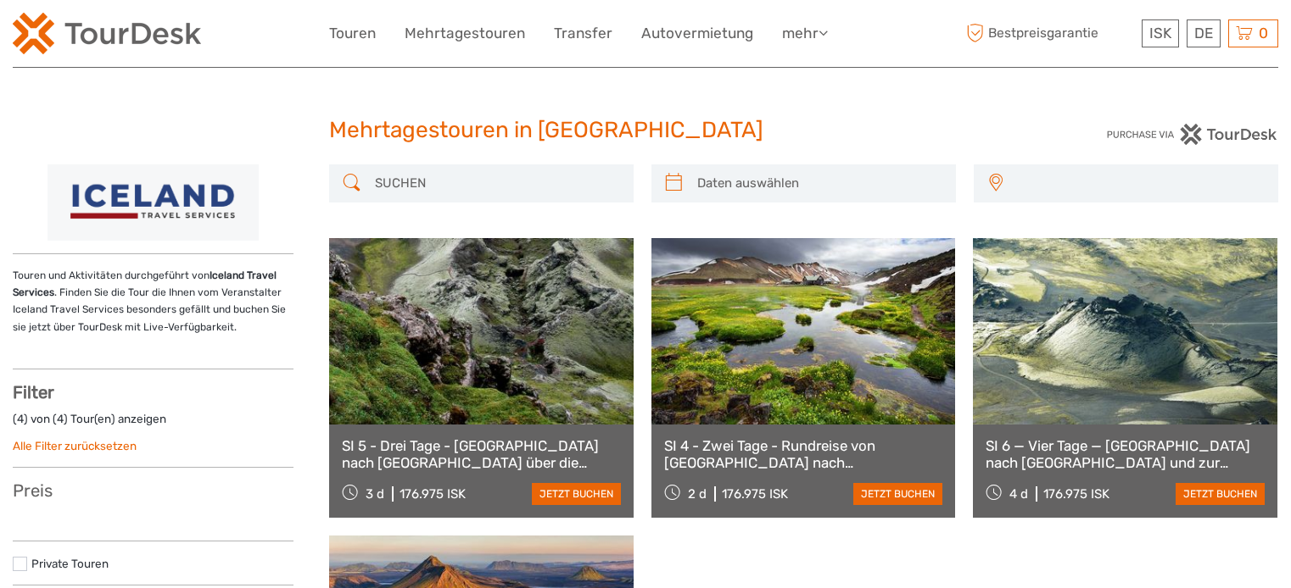
select select
